Goal: Task Accomplishment & Management: Manage account settings

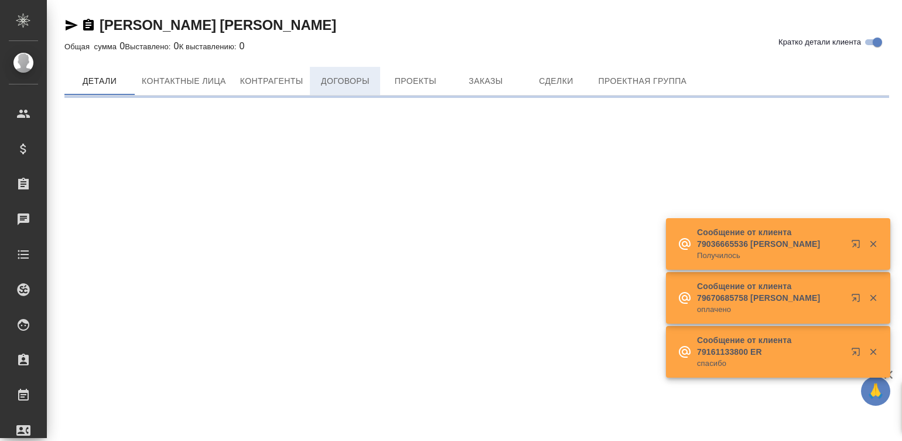
click at [356, 66] on div "Беккер Майнинг Системс РУС Кратко детали клиента Общая сумма 0 Выставлено: 0 К …" at bounding box center [477, 52] width 838 height 104
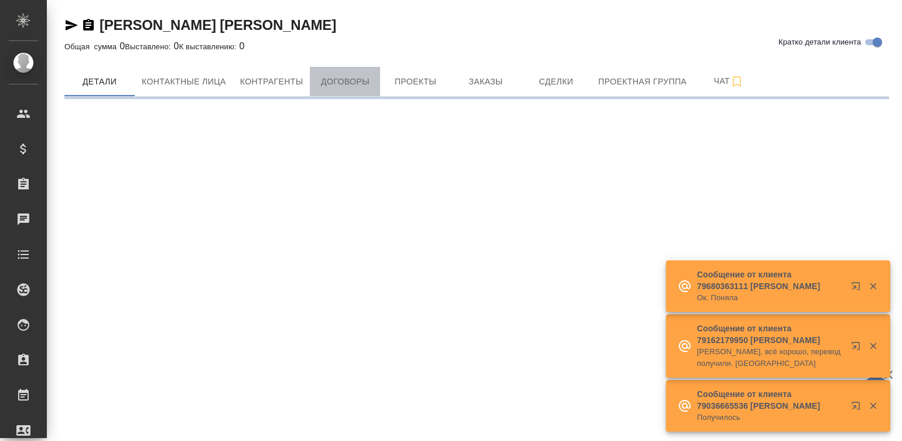
click at [346, 80] on span "Договоры" at bounding box center [345, 81] width 56 height 15
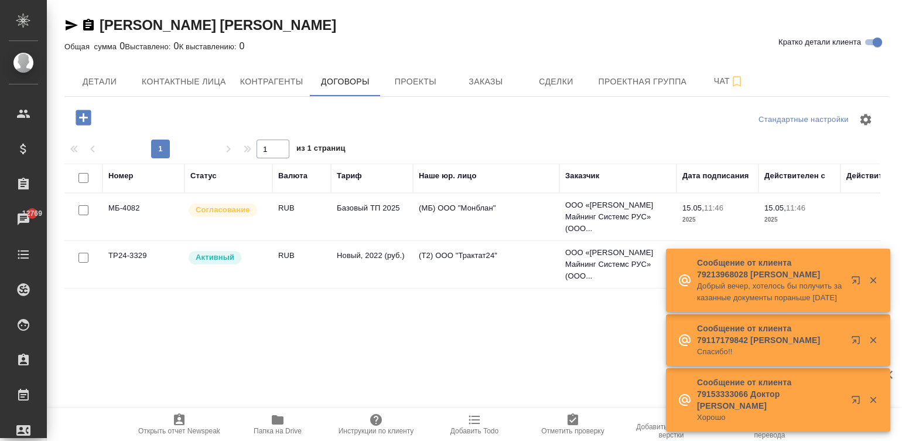
click at [319, 196] on td "RUB" at bounding box center [301, 216] width 59 height 41
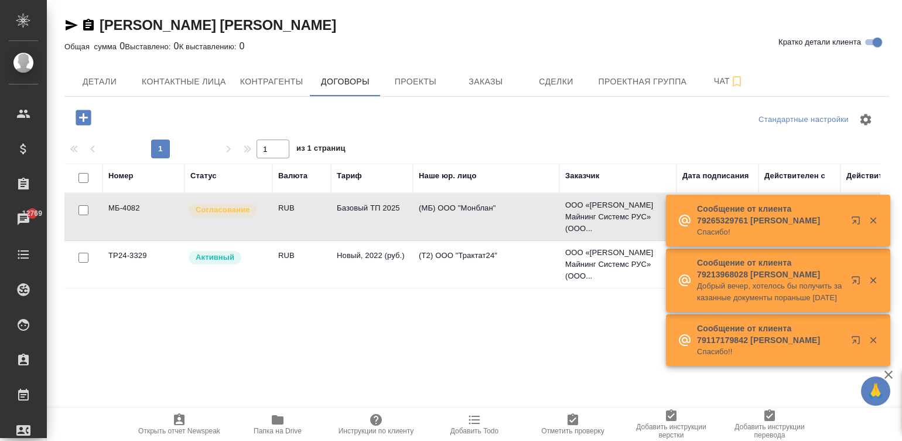
click at [319, 196] on td "RUB" at bounding box center [301, 216] width 59 height 41
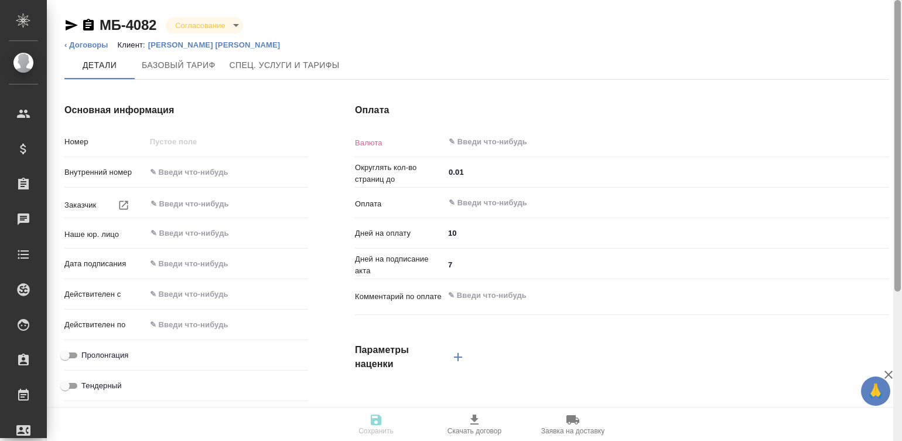
scroll to position [243, 0]
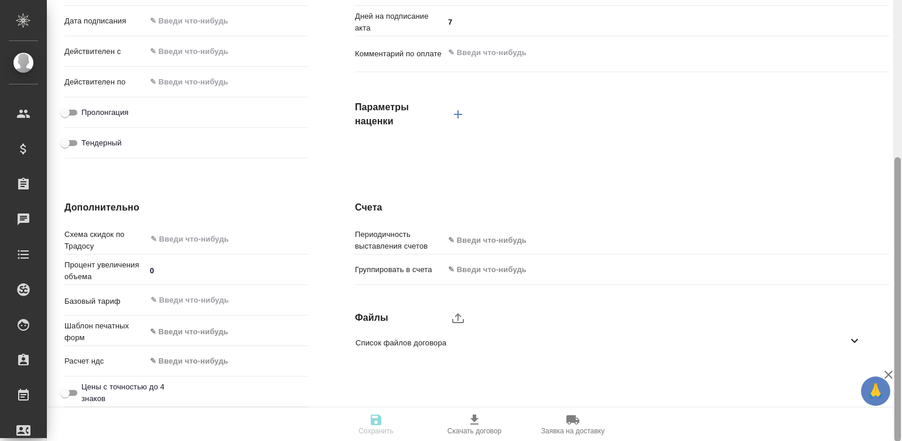
click at [899, 332] on div at bounding box center [898, 220] width 9 height 441
click at [604, 259] on div "Периодичность выставления счетов ✎ Введи что-нибудь" at bounding box center [622, 244] width 534 height 30
type input "МБ-4082"
type input "ООО «Беккер Майнинг Системс РУС» (ООО «БМС РУС»)"
type input "(МБ) ООО "Монблан""
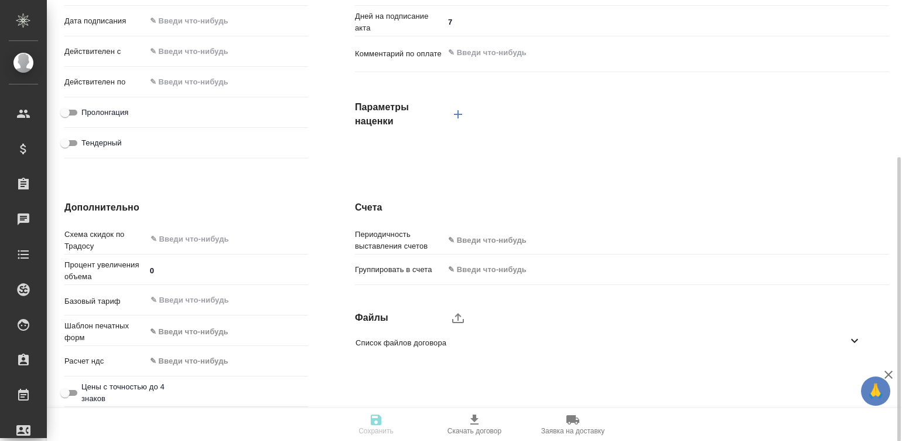
type input "15.05.2025 11:46"
checkbox input "true"
type input "RUB"
type input "С даты подписания акта"
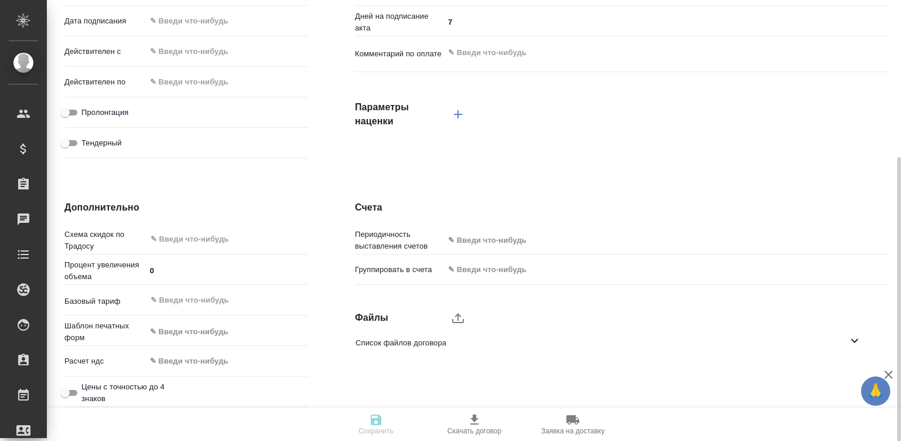
type input "Базовый ТП 2025"
type input "russian2"
type input "basic"
type input "manual"
type input "client"
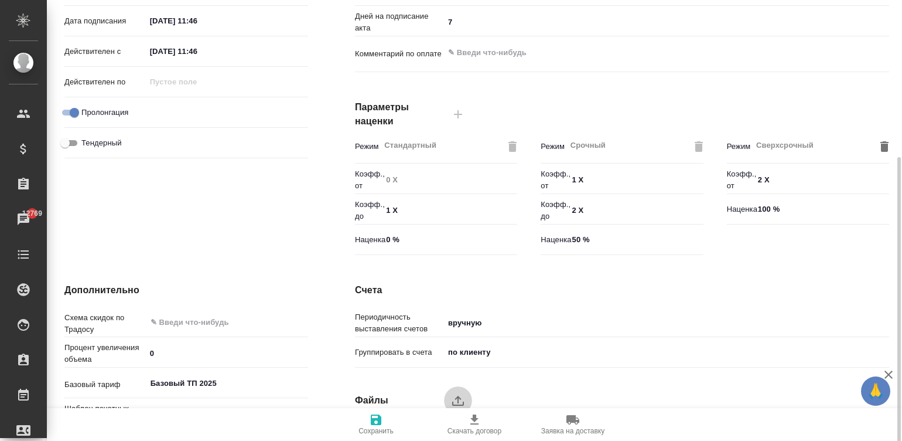
click at [466, 395] on label "upload" at bounding box center [458, 400] width 28 height 28
click at [0, 0] on input "upload" at bounding box center [0, 0] width 0 height 0
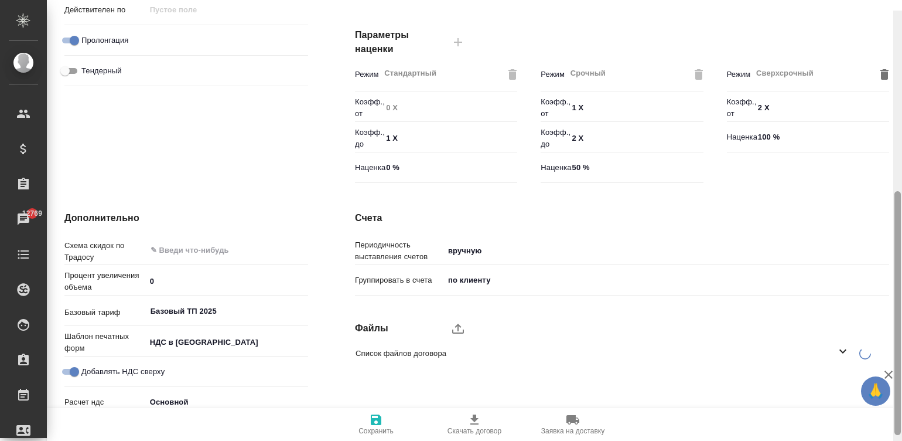
scroll to position [331, 0]
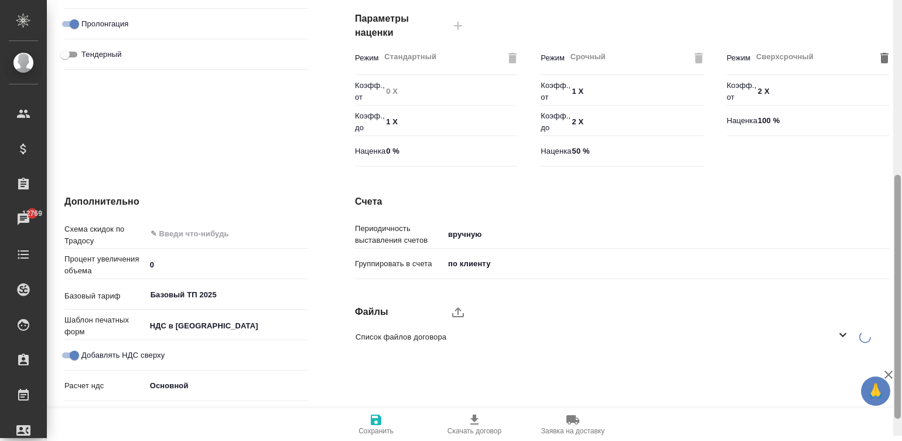
drag, startPoint x: 898, startPoint y: 204, endPoint x: 901, endPoint y: 261, distance: 56.9
click at [901, 261] on div at bounding box center [898, 297] width 6 height 244
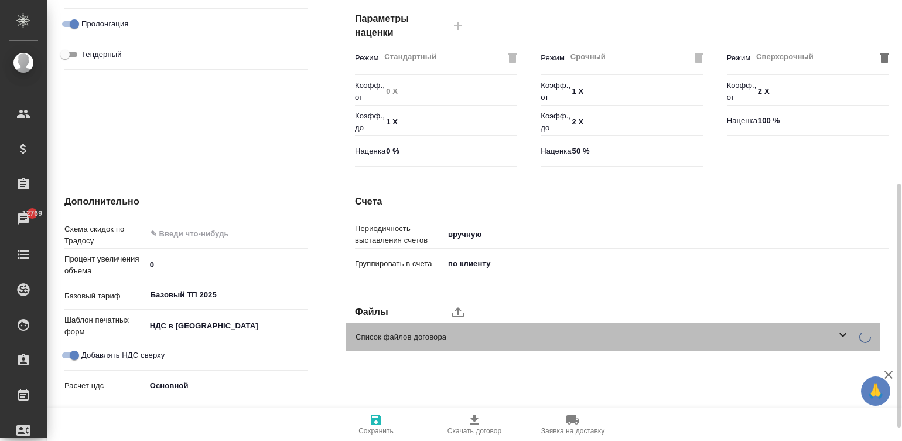
click at [748, 334] on span "Список файлов договора" at bounding box center [596, 337] width 480 height 12
click at [483, 334] on span "Список файлов договора" at bounding box center [596, 337] width 480 height 12
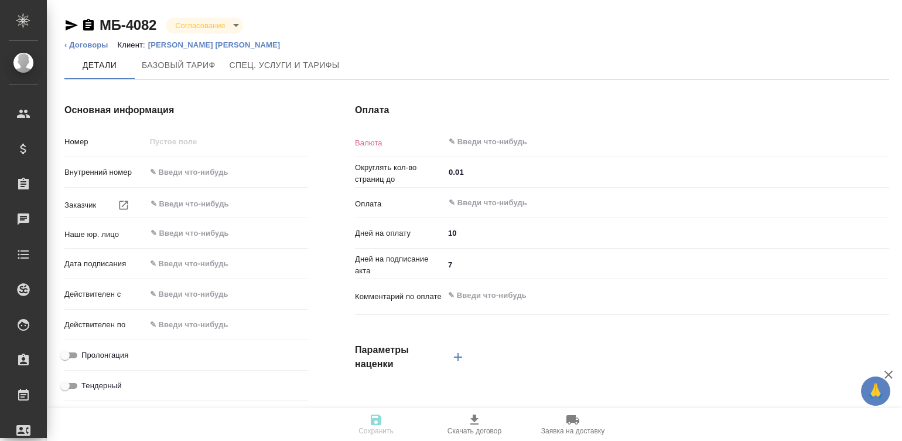
type input "МБ-4082"
type input "ООО «Беккер Майнинг Системс РУС» (ООО «БМС РУС»)"
type input "(МБ) ООО "Монблан""
type input "15.05.2025 11:46"
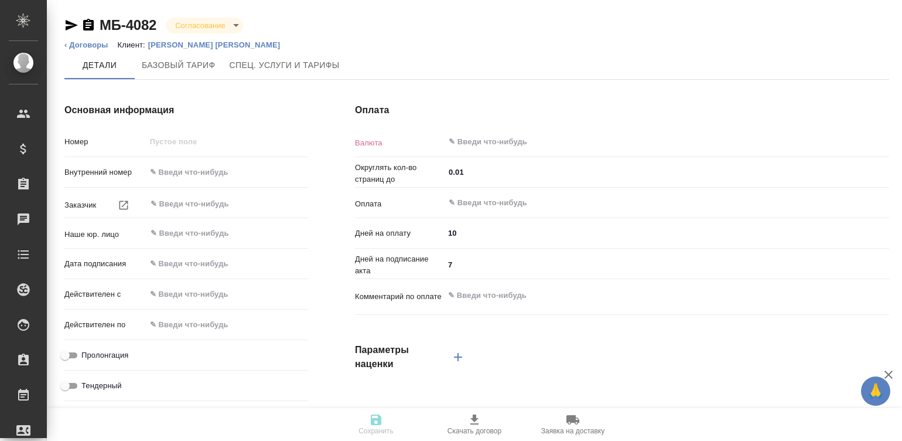
checkbox input "true"
type input "RUB"
type input "С даты подписания акта"
type textarea "x"
type input "russian2"
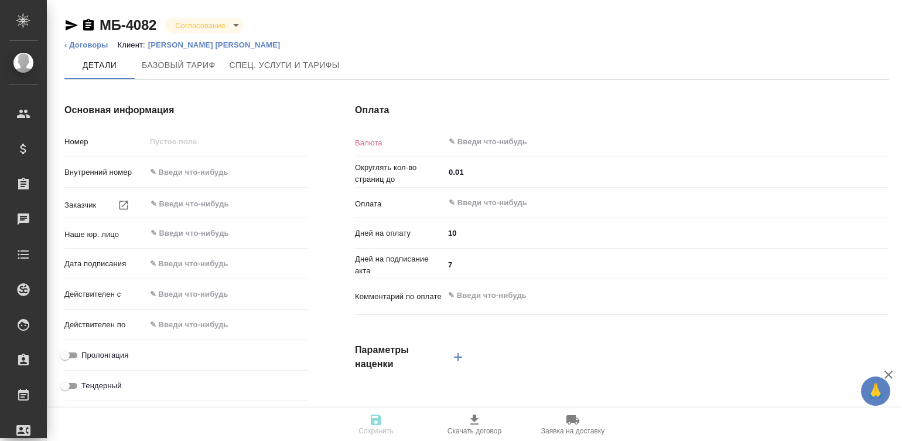
type input "basic"
type input "manual"
type input "client"
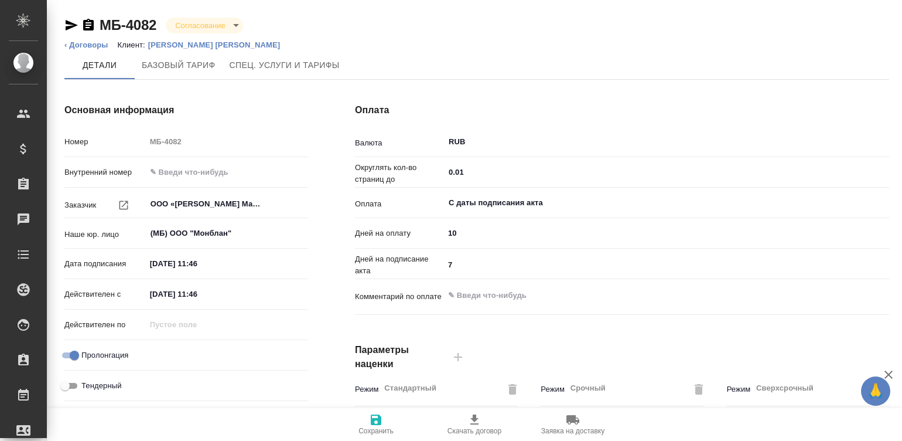
type input "Базовый ТП 2025"
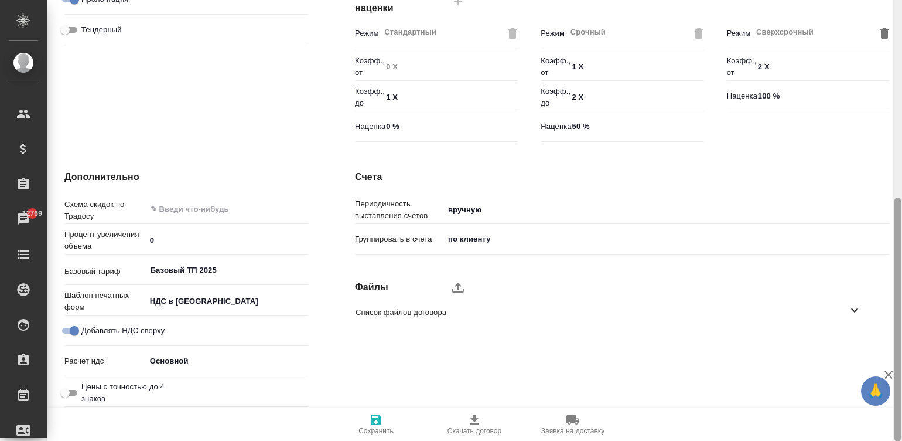
click at [897, 325] on div at bounding box center [898, 220] width 9 height 441
click at [817, 294] on ul "Список файлов договора" at bounding box center [613, 312] width 534 height 37
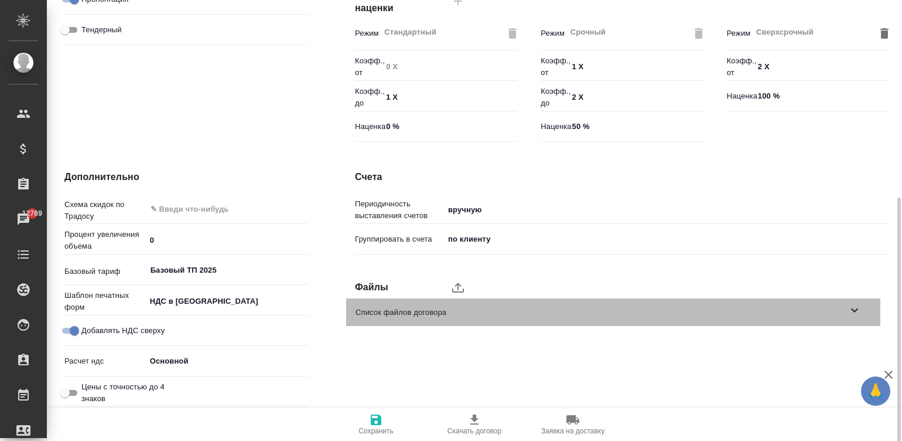
click at [835, 313] on span "Список файлов договора" at bounding box center [602, 312] width 492 height 12
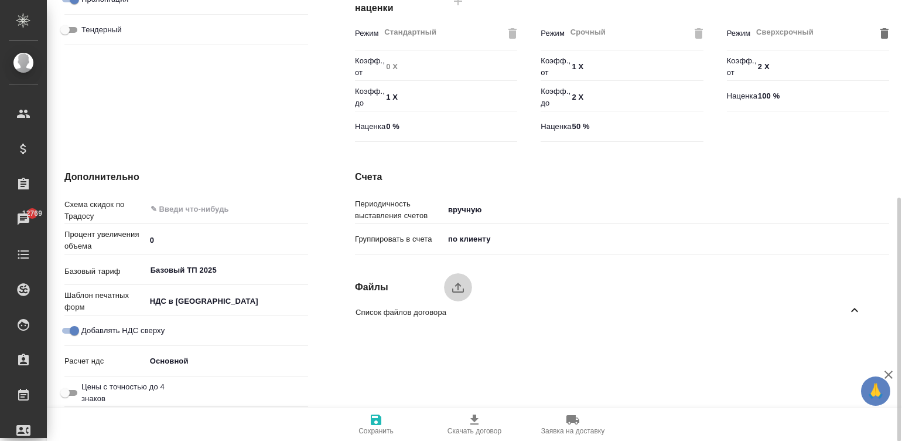
click at [455, 288] on icon "upload" at bounding box center [458, 287] width 14 height 14
click at [0, 0] on input "upload" at bounding box center [0, 0] width 0 height 0
click at [833, 305] on div "Список файлов договора" at bounding box center [613, 312] width 534 height 28
type textarea "x"
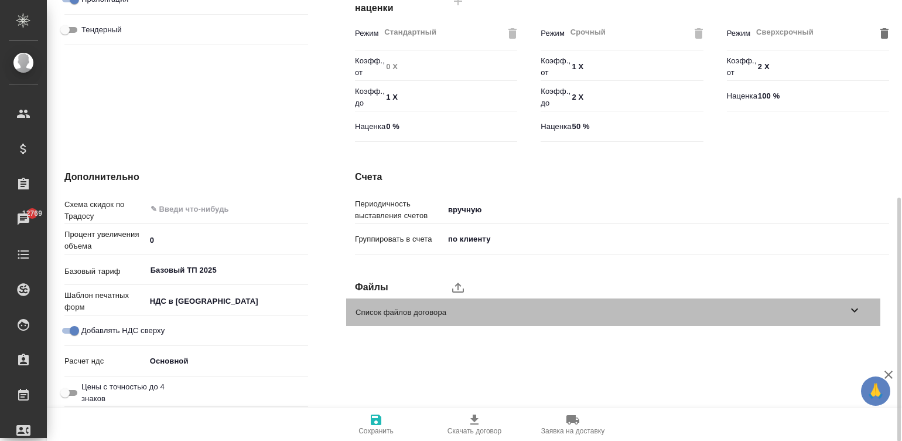
click at [548, 311] on span "Список файлов договора" at bounding box center [602, 312] width 492 height 12
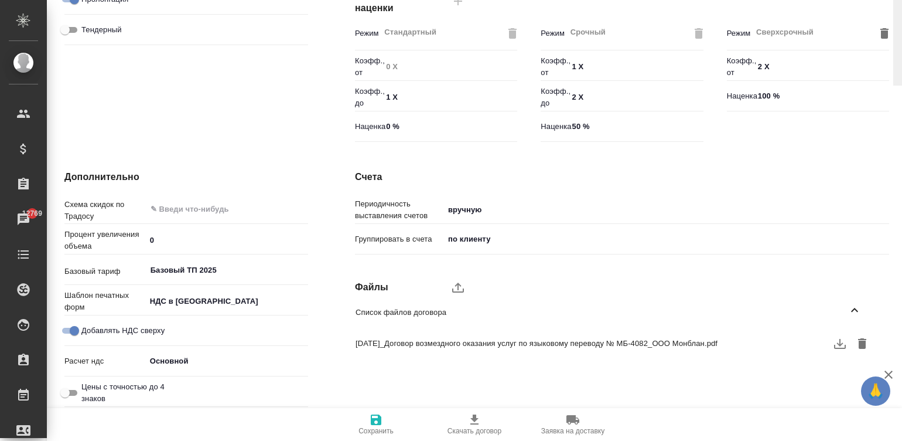
scroll to position [0, 0]
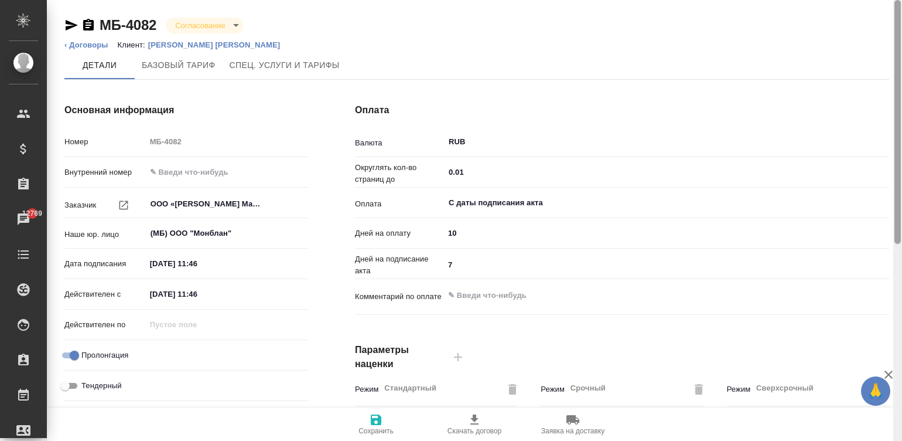
click at [895, 36] on div at bounding box center [898, 220] width 9 height 441
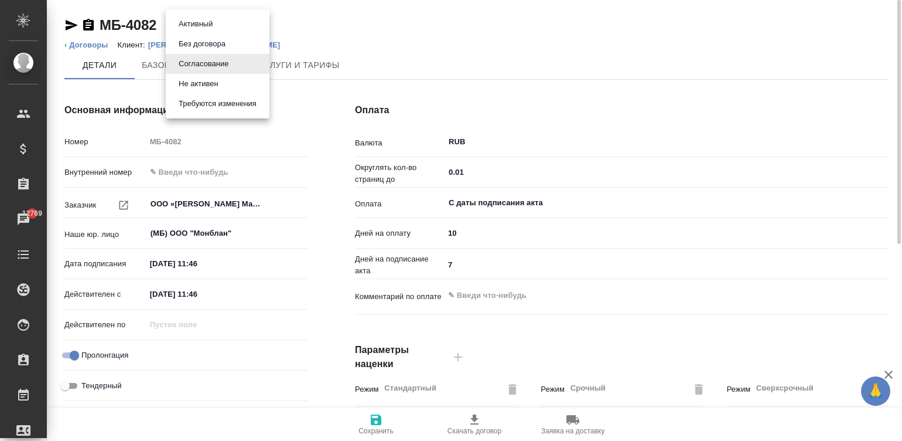
click at [214, 23] on body "🙏 .cls-1 fill:#fff; AWATERA Малинина Мария m.malinina Клиенты Спецификации Зака…" at bounding box center [451, 220] width 902 height 441
click at [233, 23] on li "Активный" at bounding box center [218, 24] width 104 height 20
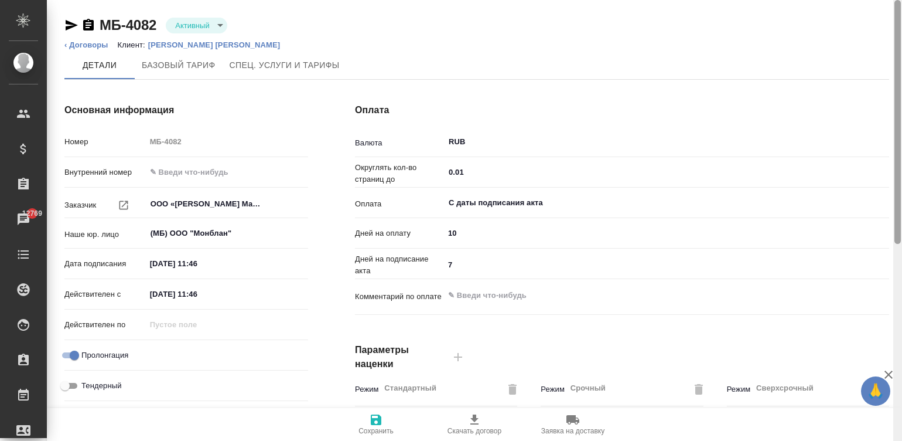
type input "Базовый ТП 2025"
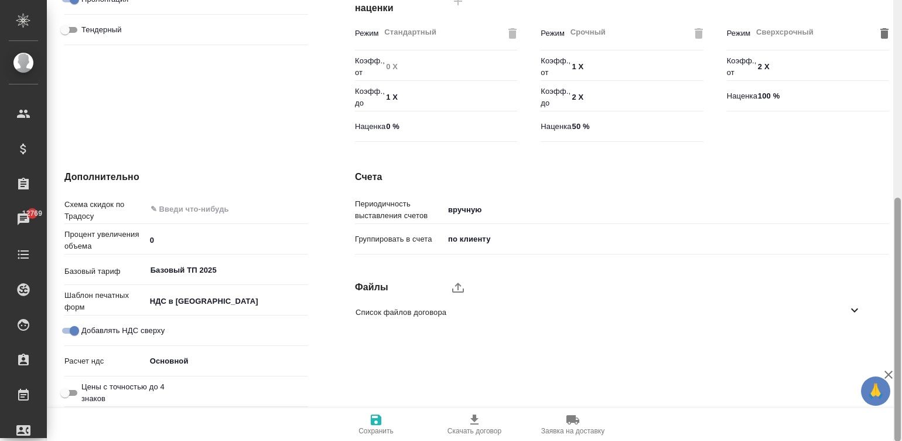
click at [895, 331] on div at bounding box center [898, 220] width 9 height 441
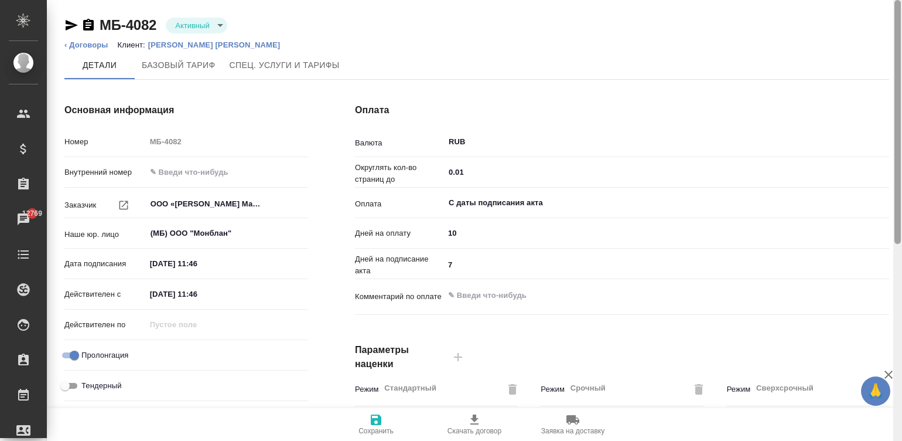
click at [901, 92] on div at bounding box center [898, 220] width 9 height 441
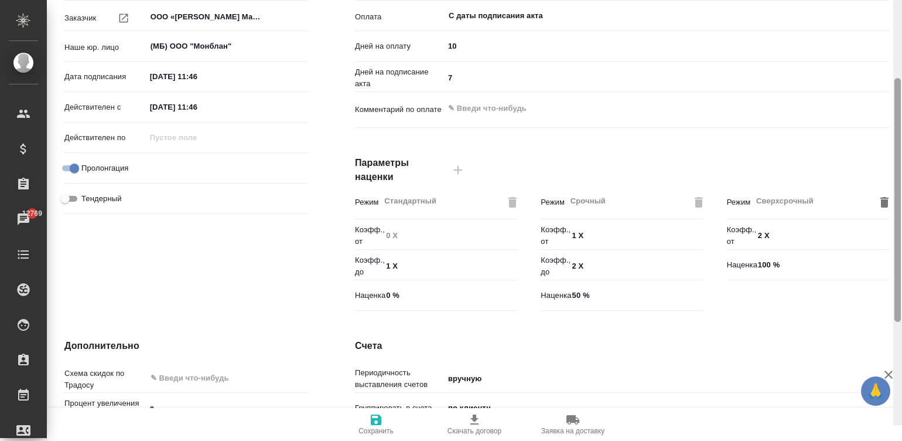
scroll to position [227, 0]
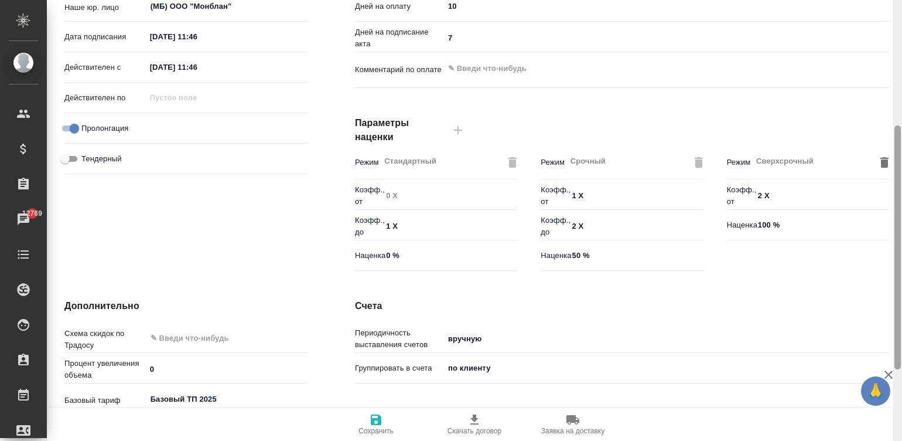
drag, startPoint x: 897, startPoint y: 121, endPoint x: 914, endPoint y: 248, distance: 127.7
click at [902, 248] on html "🙏 .cls-1 fill:#fff; AWATERA Малинина Мария m.malinina Клиенты Спецификации Зака…" at bounding box center [451, 220] width 902 height 441
click at [452, 38] on input "7" at bounding box center [666, 37] width 445 height 17
click at [452, 38] on input "7" at bounding box center [667, 37] width 444 height 17
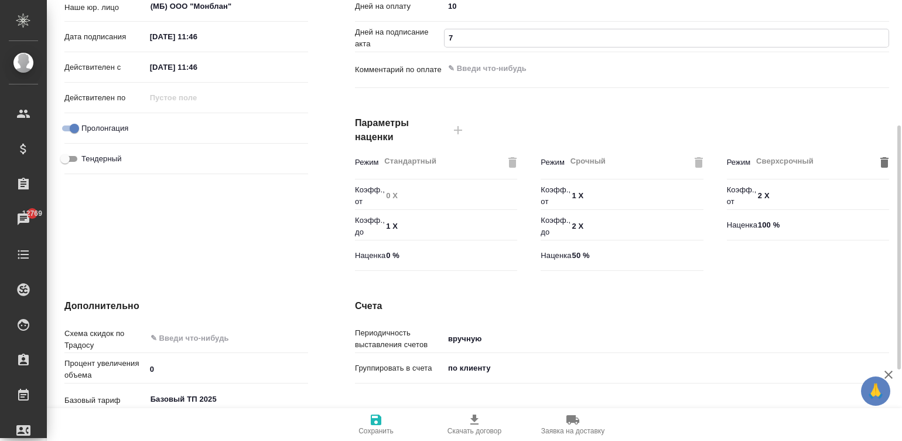
type input "5"
type textarea "x"
type input "5"
click at [375, 429] on span "Сохранить" at bounding box center [376, 431] width 35 height 8
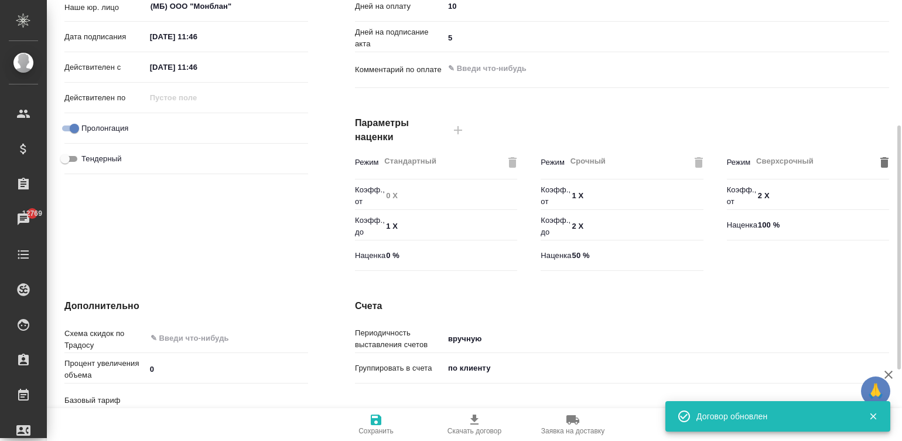
type input "Базовый ТП 2025"
click at [375, 429] on span "Сохранить" at bounding box center [376, 431] width 35 height 8
type input "Базовый ТП 2025"
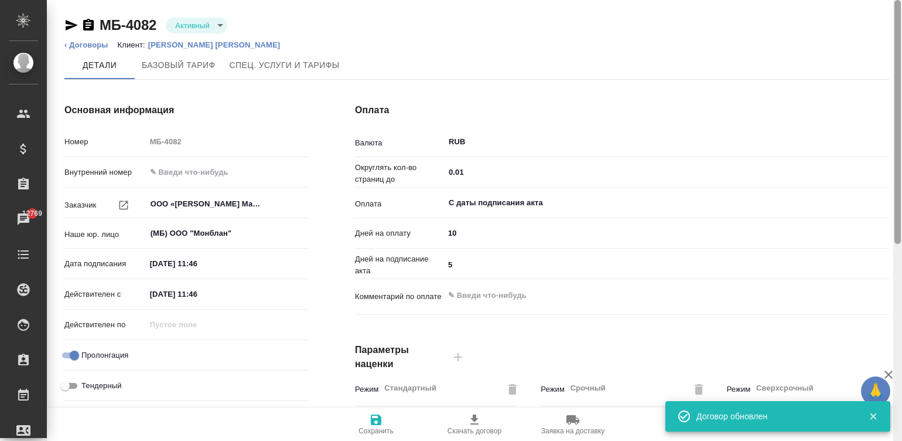
click at [896, 21] on div at bounding box center [898, 220] width 9 height 441
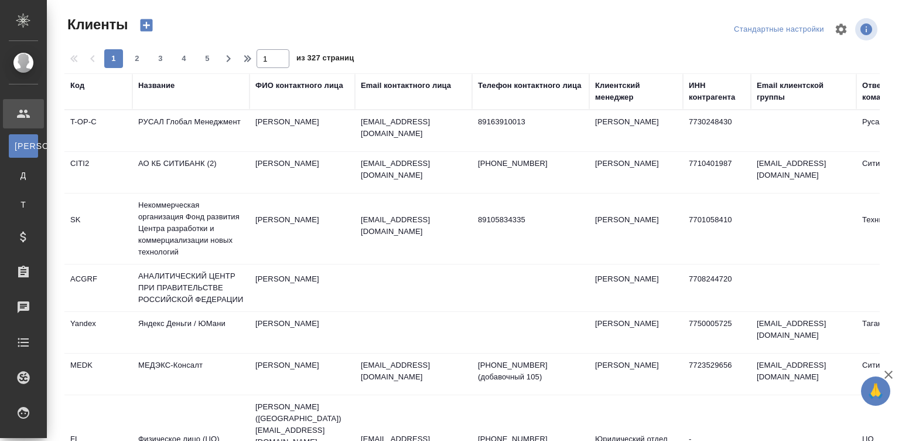
select select "RU"
